Goal: Transaction & Acquisition: Download file/media

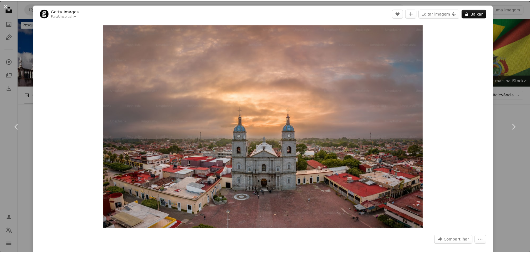
scroll to position [473, 0]
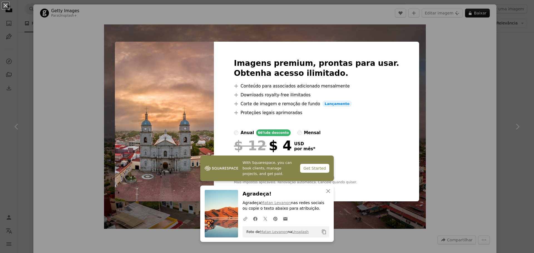
click at [453, 87] on div "An X shape With Squarespace, you can book clients, manage projects, and get pai…" at bounding box center [267, 126] width 534 height 253
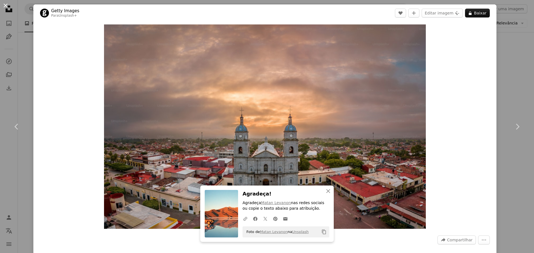
click at [7, 7] on button "An X shape" at bounding box center [5, 5] width 7 height 7
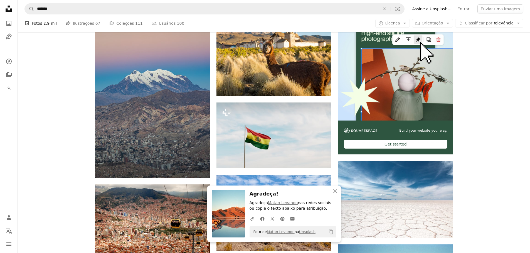
scroll to position [111, 0]
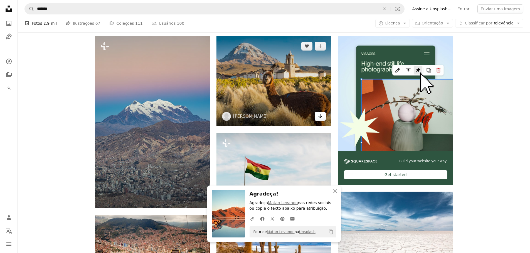
click at [318, 117] on link "Arrow pointing down" at bounding box center [320, 116] width 11 height 9
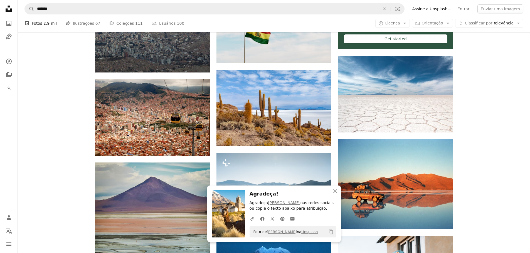
scroll to position [250, 0]
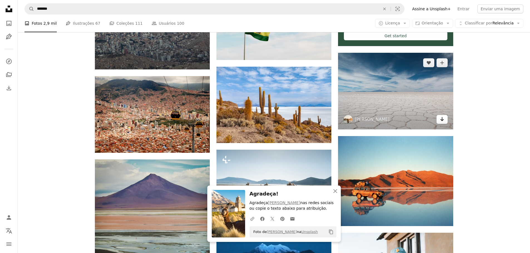
click at [443, 119] on icon "Arrow pointing down" at bounding box center [442, 119] width 4 height 7
